Goal: Task Accomplishment & Management: Manage account settings

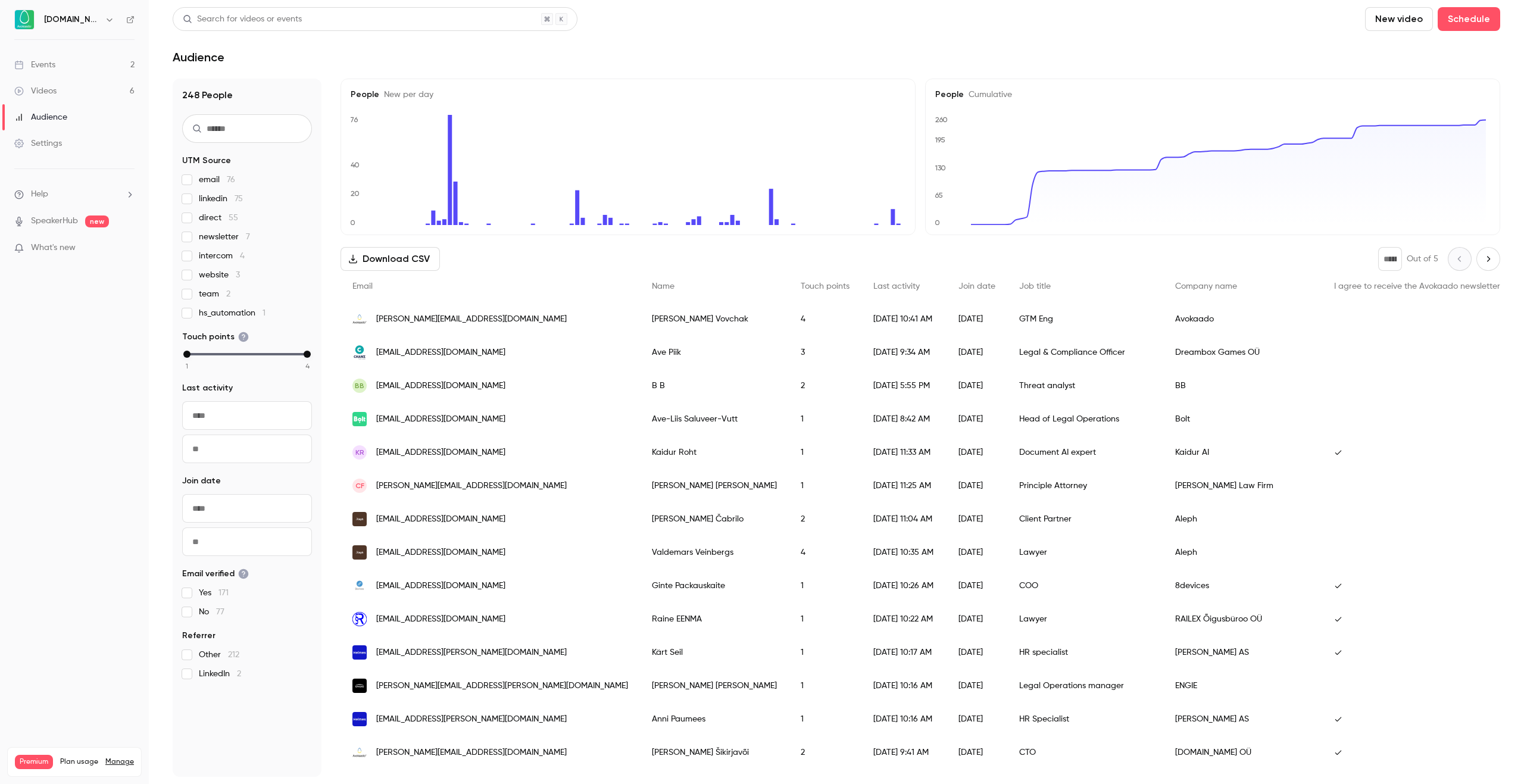
click at [98, 475] on nav "[DOMAIN_NAME] Events 2 Videos 6 Audience Settings Help SpeakerHub new What's ne…" at bounding box center [74, 392] width 149 height 784
click at [63, 69] on link "Events 2" at bounding box center [74, 65] width 149 height 26
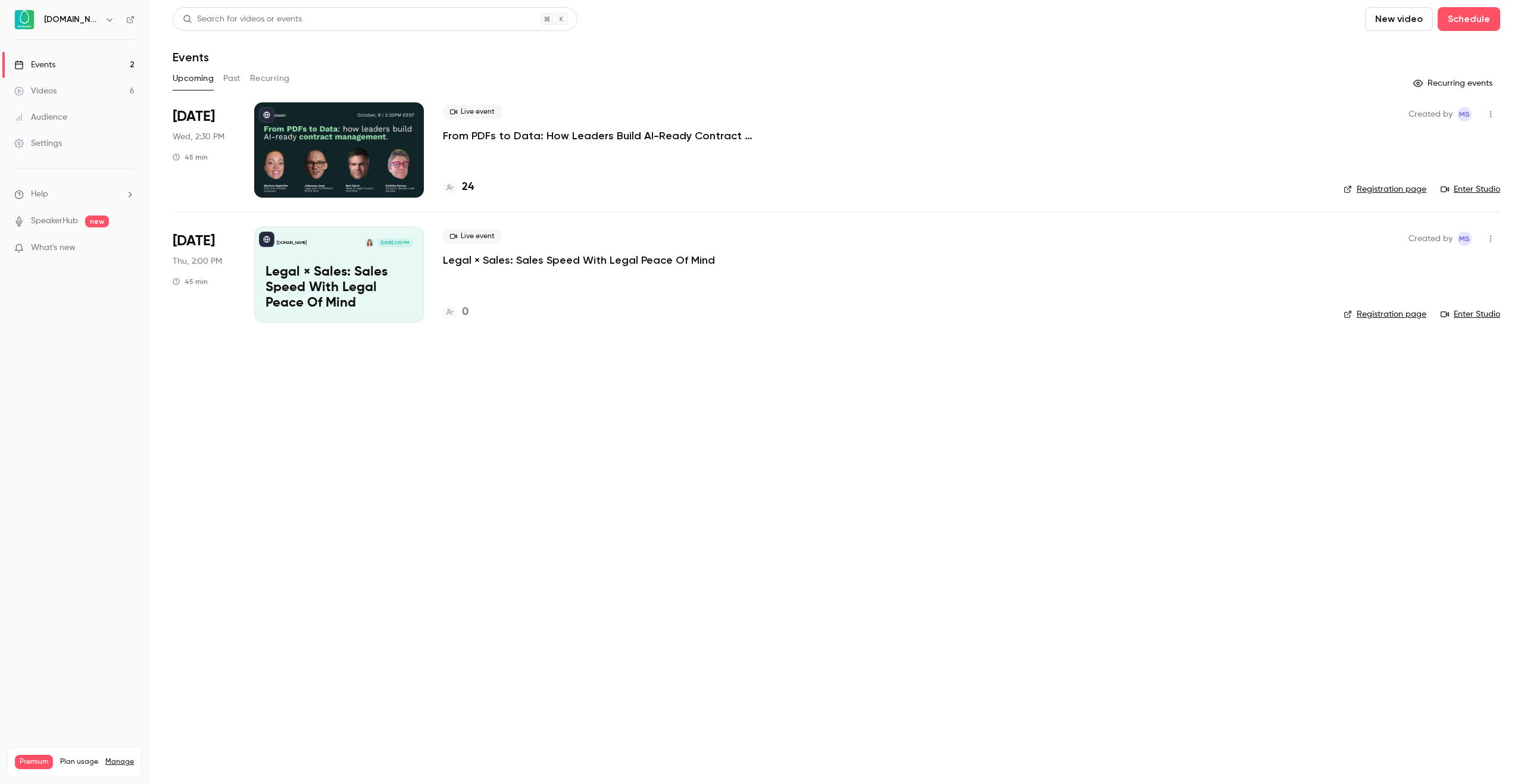
click at [547, 142] on p "From PDFs to Data: How Leaders Build AI-Ready Contract Management." at bounding box center [622, 136] width 357 height 14
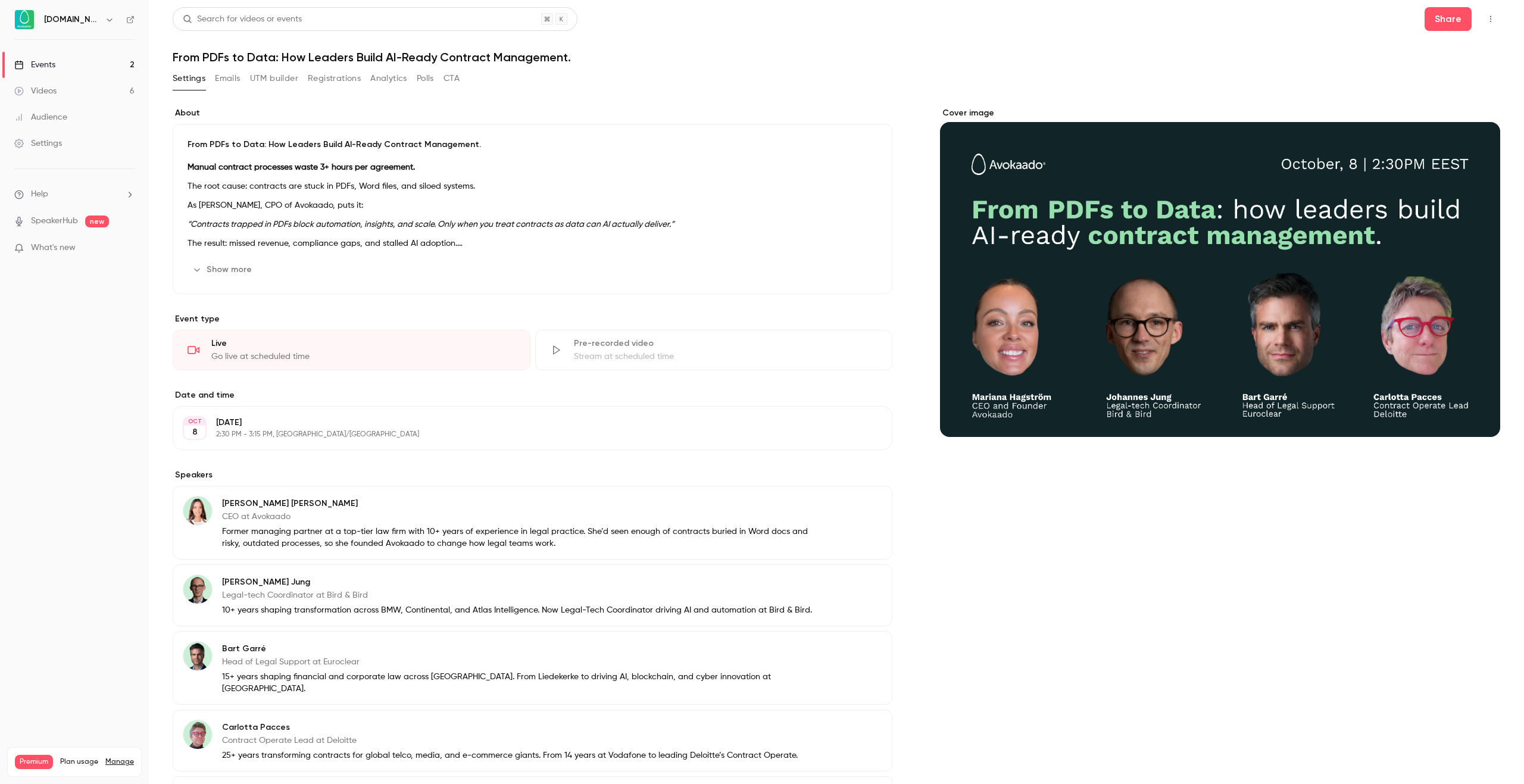
click at [322, 83] on button "Registrations" at bounding box center [335, 78] width 53 height 19
